Goal: Transaction & Acquisition: Download file/media

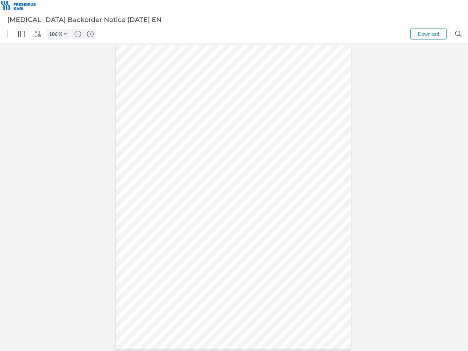
click at [22, 34] on img "Panel" at bounding box center [21, 34] width 7 height 7
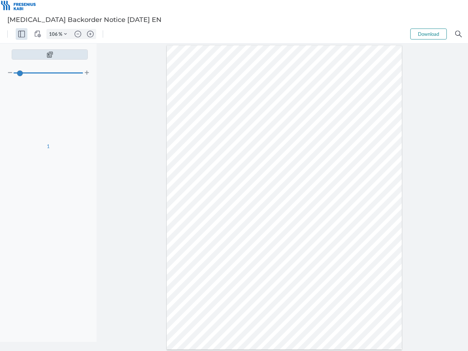
click at [38, 34] on img "View Controls" at bounding box center [37, 34] width 7 height 7
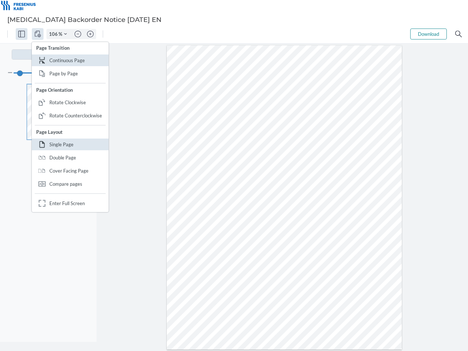
click at [54, 34] on input "106" at bounding box center [53, 34] width 12 height 7
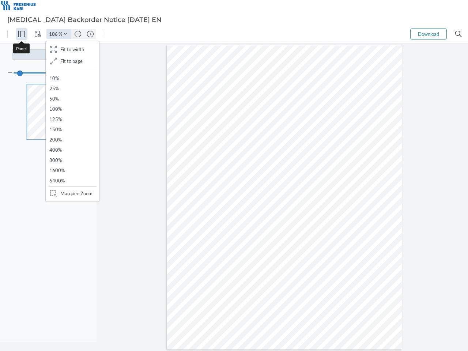
click at [65, 34] on img "Zoom Controls" at bounding box center [65, 34] width 3 height 3
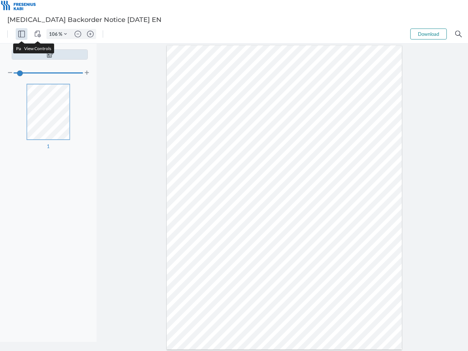
click at [78, 34] on img "Zoom out" at bounding box center [78, 34] width 7 height 7
click at [90, 34] on img "Zoom in" at bounding box center [90, 34] width 7 height 7
type input "106"
click at [429, 34] on button "Download" at bounding box center [428, 34] width 37 height 11
click at [458, 34] on img "Search" at bounding box center [458, 34] width 7 height 7
